Goal: Task Accomplishment & Management: Complete application form

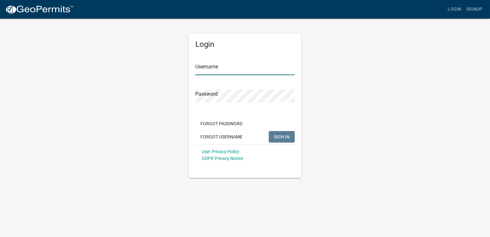
type input "Bdpermits"
click at [281, 134] on span "SIGN IN" at bounding box center [282, 136] width 16 height 5
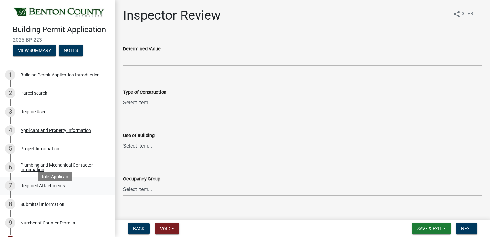
click at [44, 188] on div "Required Attachments" at bounding box center [43, 185] width 45 height 4
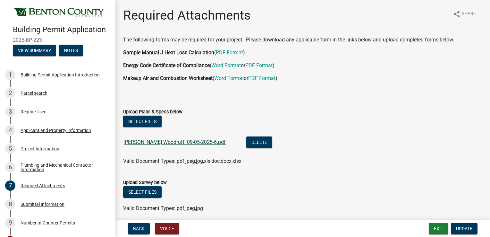
click at [176, 141] on link "[PERSON_NAME] Woodruff_09-05-2025-6.pdf" at bounding box center [175, 142] width 102 height 6
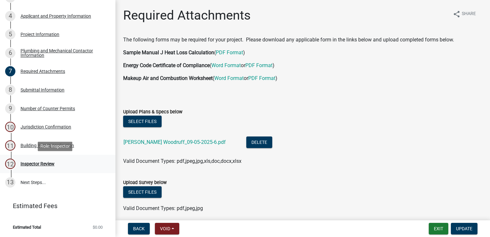
click at [45, 162] on div "Inspector Review" at bounding box center [38, 163] width 34 height 4
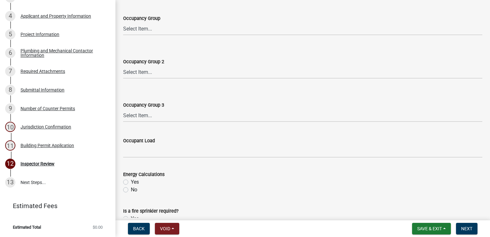
scroll to position [324, 0]
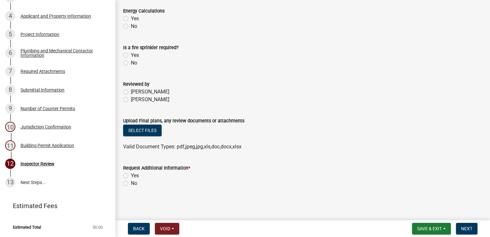
click at [131, 175] on label "Yes" at bounding box center [135, 176] width 8 height 8
click at [131, 175] on input "Yes" at bounding box center [133, 174] width 4 height 4
radio input "true"
click at [467, 227] on span "Next" at bounding box center [466, 228] width 11 height 5
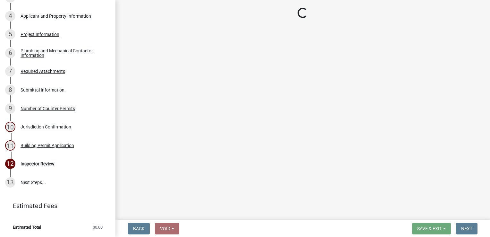
scroll to position [159, 0]
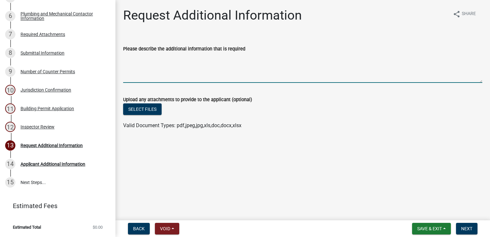
click at [170, 58] on textarea "Please describe the additional information that is required" at bounding box center [302, 68] width 359 height 30
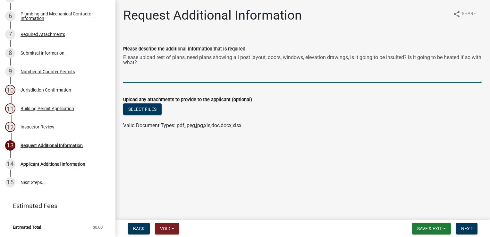
type textarea "Please upload rest of plans, need plans showing all post layout, doors, windows…"
click at [467, 228] on span "Next" at bounding box center [466, 228] width 11 height 5
